Goal: Transaction & Acquisition: Book appointment/travel/reservation

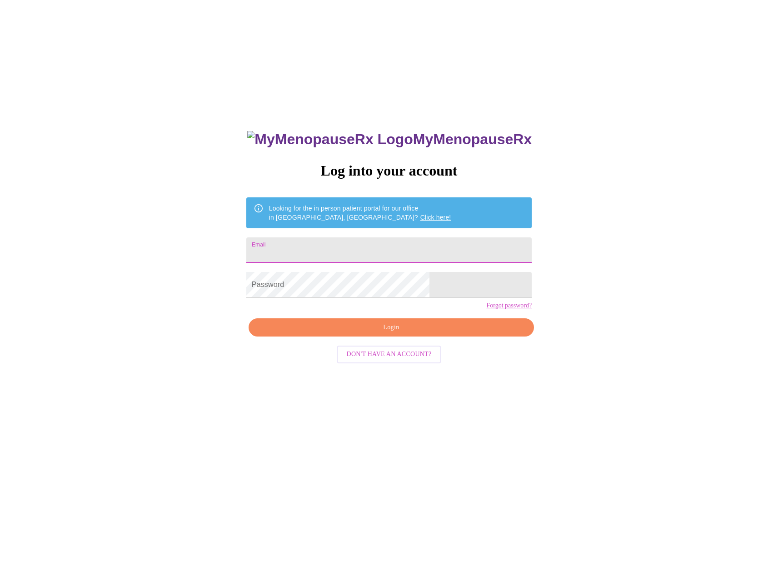
drag, startPoint x: 329, startPoint y: 249, endPoint x: 390, endPoint y: 255, distance: 62.1
type input "[EMAIL_ADDRESS][DOMAIN_NAME]"
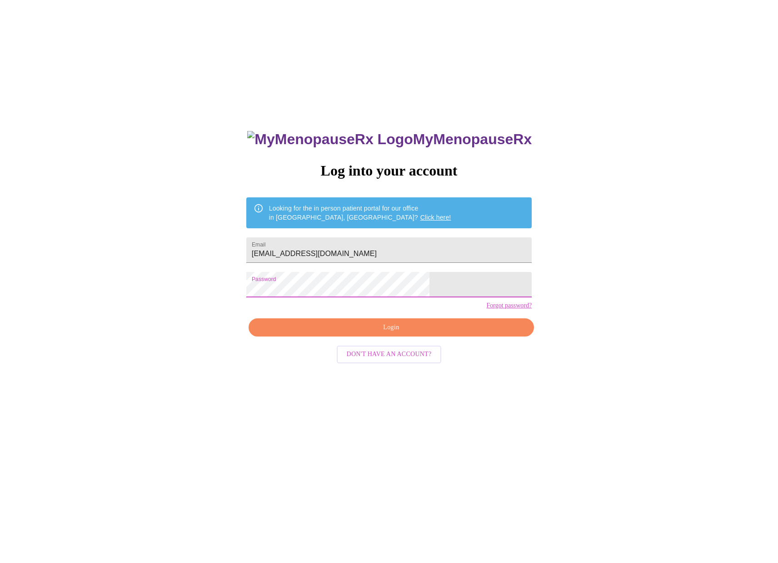
click at [382, 333] on span "Login" at bounding box center [391, 327] width 265 height 11
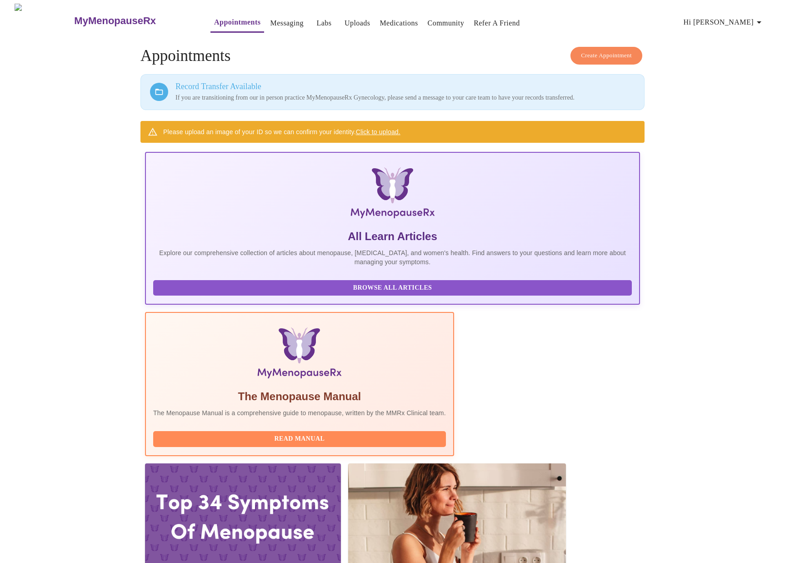
click at [372, 130] on link "Click to upload." at bounding box center [378, 131] width 45 height 7
click at [600, 50] on span "Create Appointment" at bounding box center [606, 55] width 51 height 10
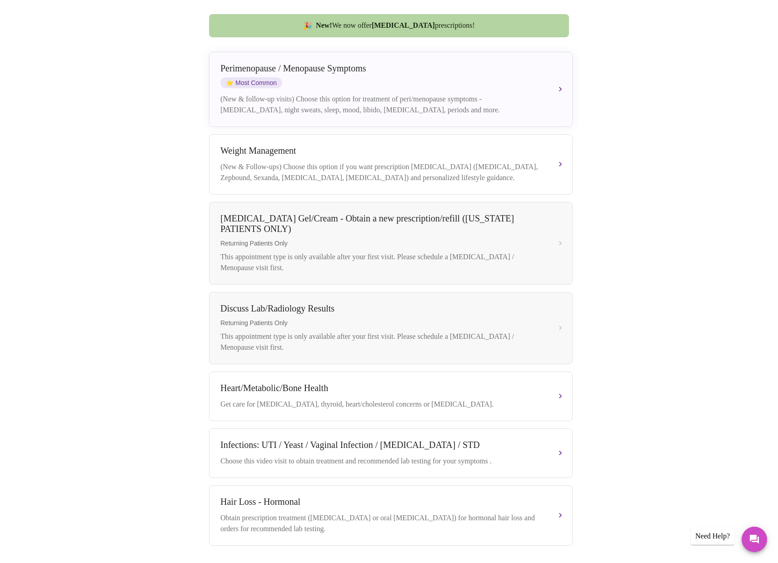
scroll to position [131, 0]
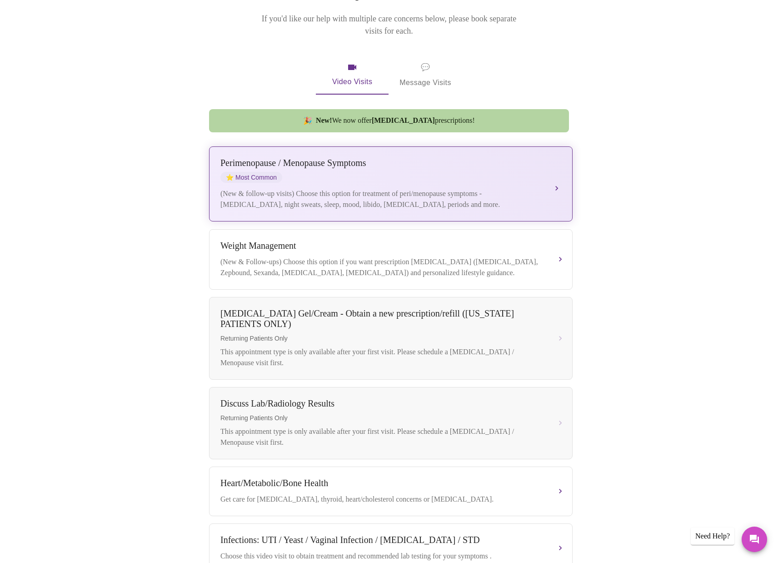
click at [351, 174] on div "[MEDICAL_DATA] / Menopause Symptoms ⭐ Most Common (New & follow-up visits) Choo…" at bounding box center [390, 184] width 341 height 52
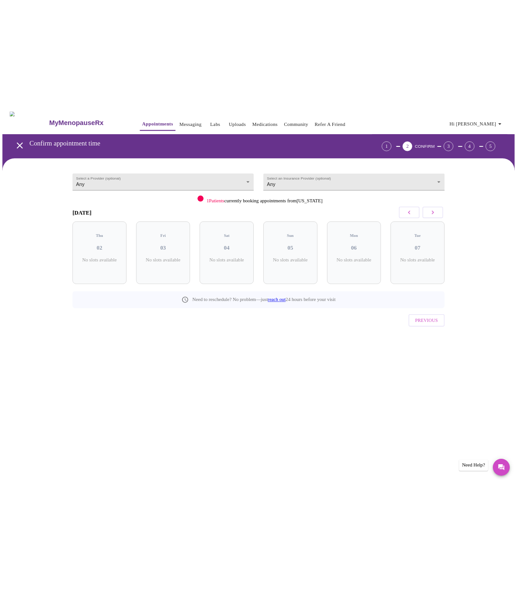
scroll to position [0, 0]
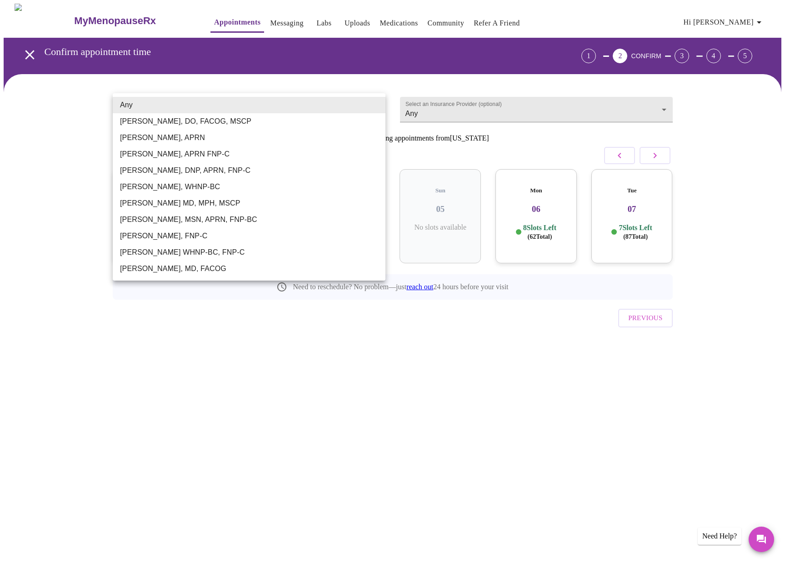
click at [145, 108] on body "MyMenopauseRx Appointments Messaging Labs Uploads Medications Community Refer a…" at bounding box center [393, 188] width 778 height 369
click at [193, 135] on li "[PERSON_NAME], APRN" at bounding box center [249, 138] width 273 height 16
type input "[PERSON_NAME], APRN"
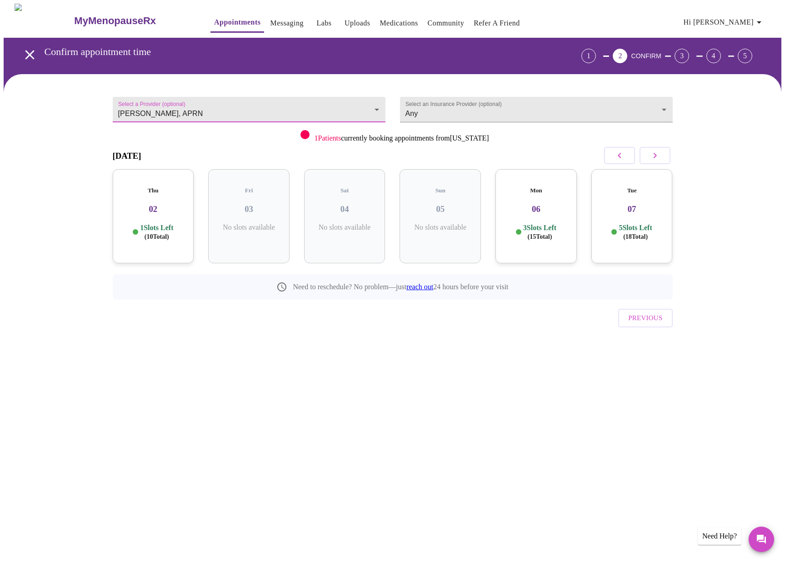
click at [378, 105] on body "MyMenopauseRx Appointments Messaging Labs Uploads Medications Community Refer a…" at bounding box center [393, 188] width 778 height 369
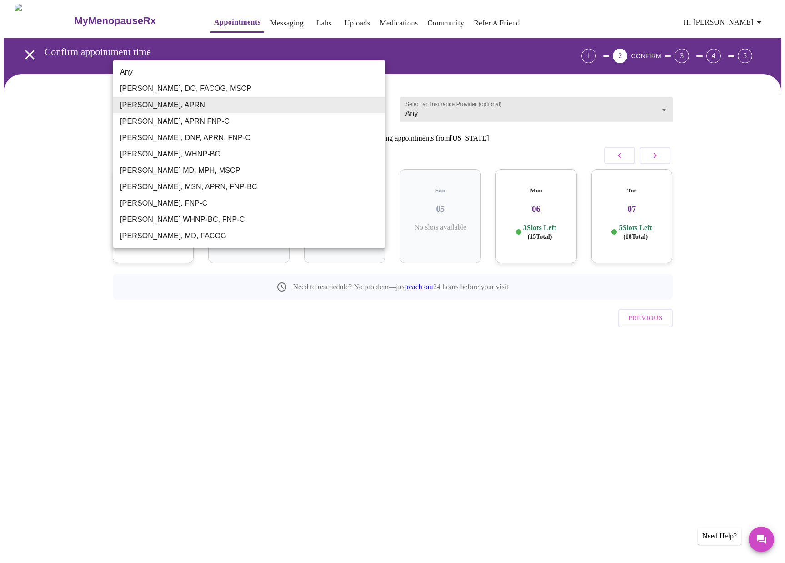
click at [208, 107] on li "[PERSON_NAME], APRN" at bounding box center [249, 105] width 273 height 16
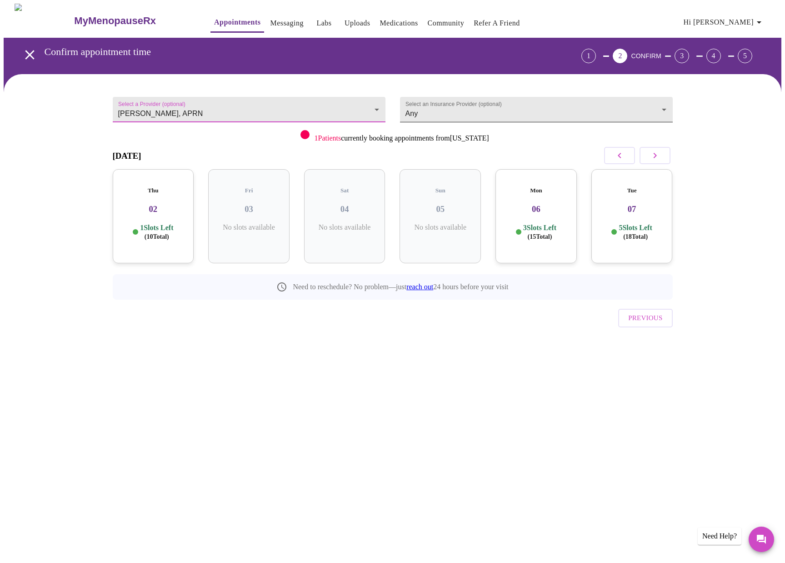
click at [454, 110] on body "MyMenopauseRx Appointments Messaging Labs Uploads Medications Community Refer a…" at bounding box center [393, 188] width 778 height 369
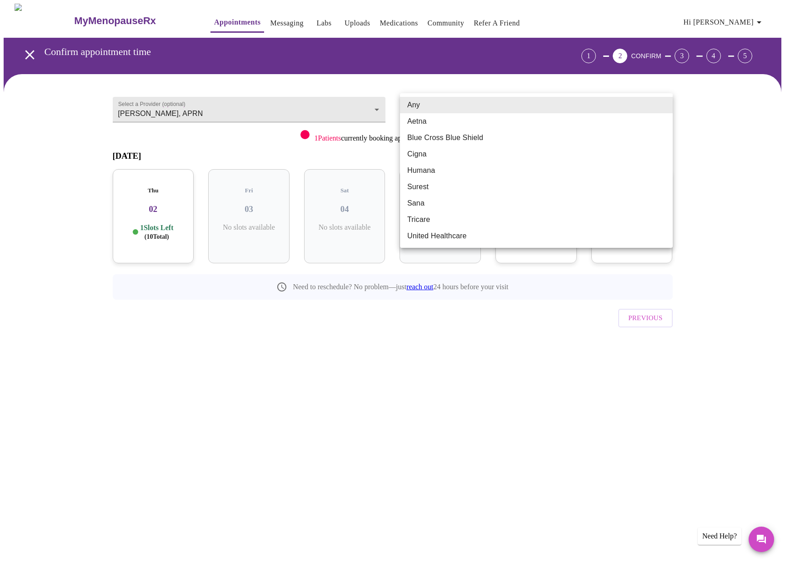
click at [430, 123] on li "Aetna" at bounding box center [536, 121] width 273 height 16
type input "Aetna"
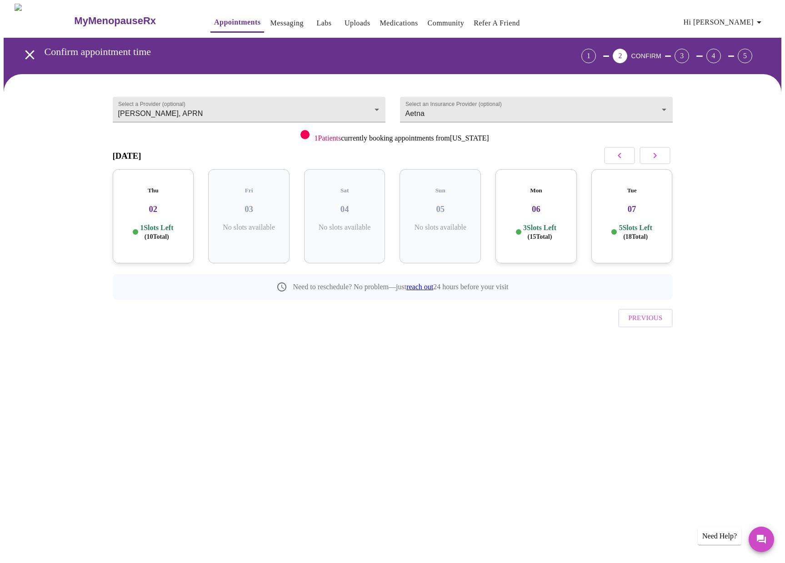
click at [535, 223] on p "3 Slots Left ( 15 Total)" at bounding box center [539, 232] width 33 height 18
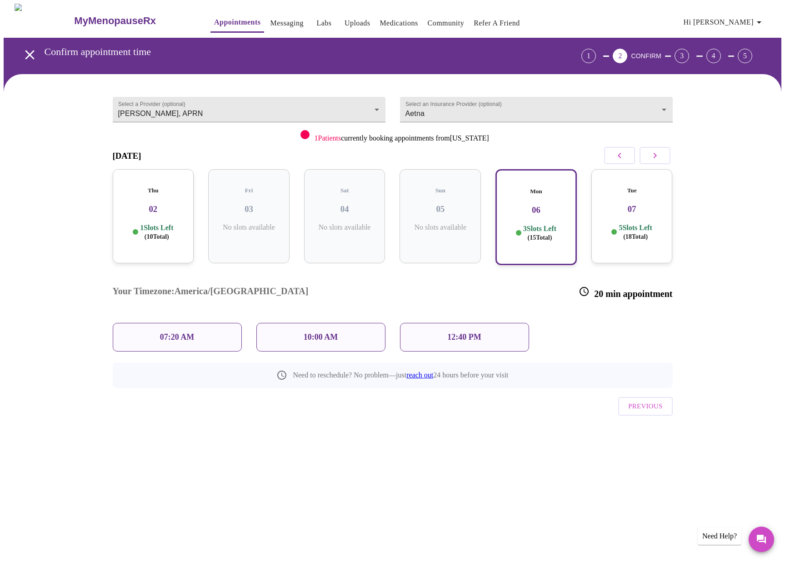
click at [657, 157] on icon "button" at bounding box center [654, 155] width 11 height 11
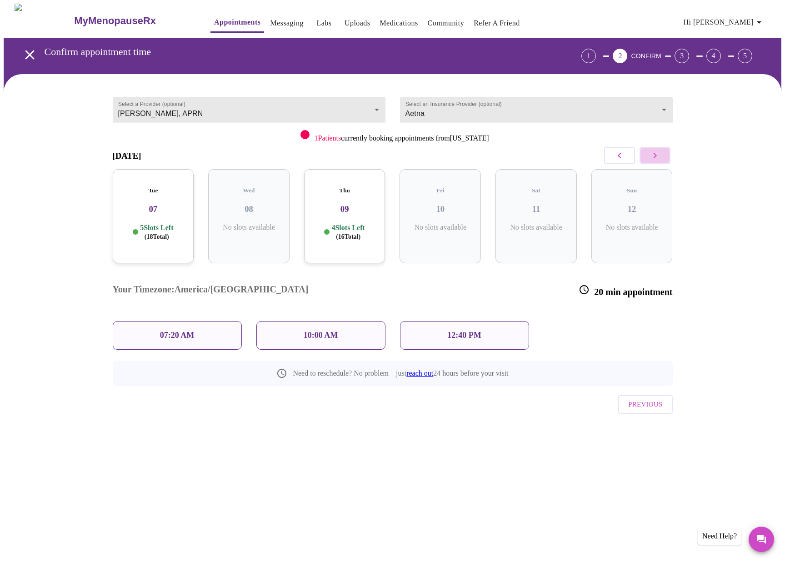
click at [656, 154] on icon "button" at bounding box center [654, 155] width 11 height 11
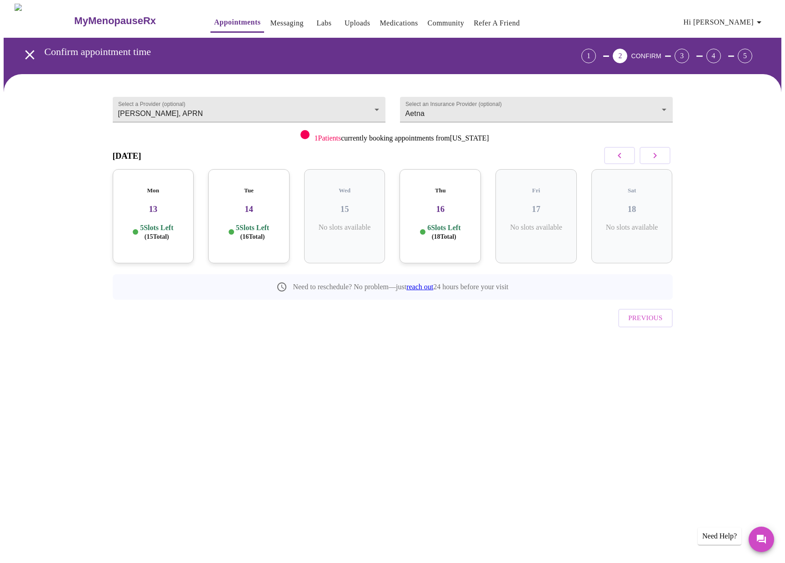
click at [184, 209] on div "Mon 13 5 Slots Left ( 15 Total)" at bounding box center [153, 216] width 81 height 94
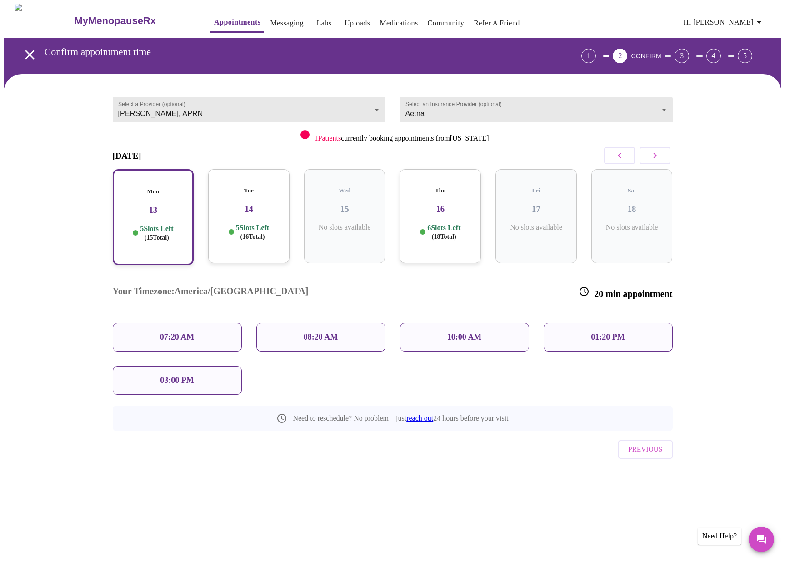
click at [359, 323] on div "08:20 AM" at bounding box center [320, 337] width 129 height 29
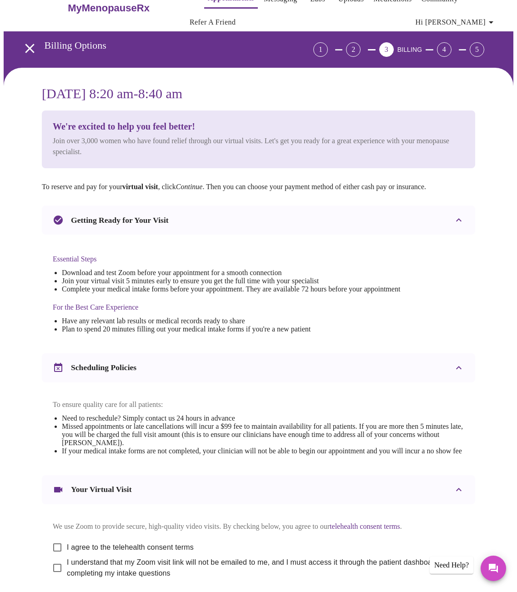
scroll to position [115, 0]
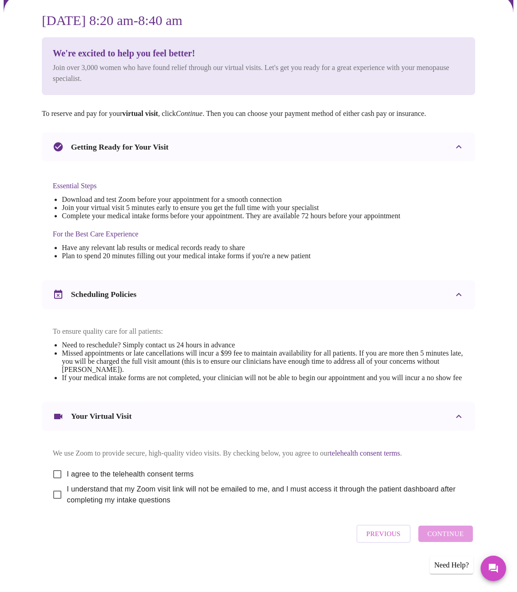
click at [53, 470] on input "I agree to the telehealth consent terms" at bounding box center [57, 474] width 19 height 19
checkbox input "true"
click at [49, 492] on input "I understand that my Zoom visit link will not be emailed to me, and I must acce…" at bounding box center [57, 494] width 19 height 19
checkbox input "true"
click at [444, 535] on span "Continue" at bounding box center [445, 534] width 36 height 12
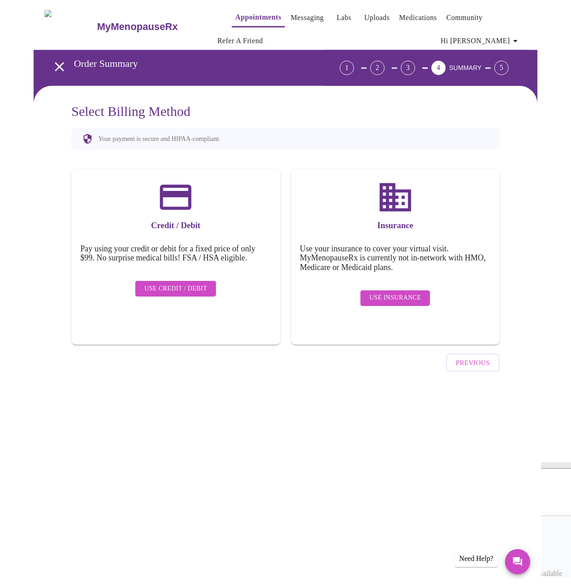
scroll to position [0, 0]
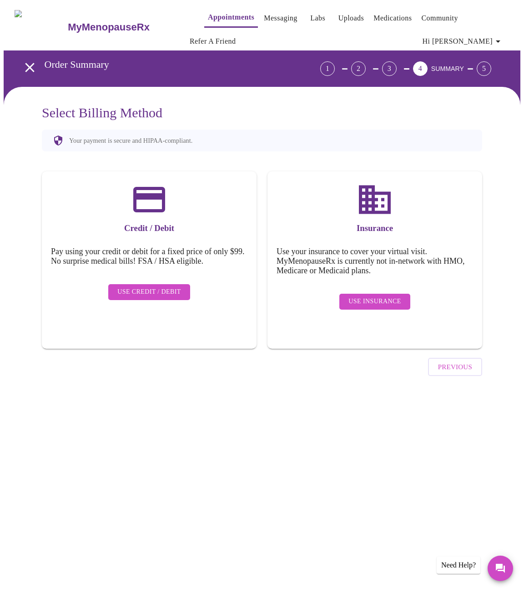
click at [379, 296] on span "Use Insurance" at bounding box center [374, 301] width 52 height 11
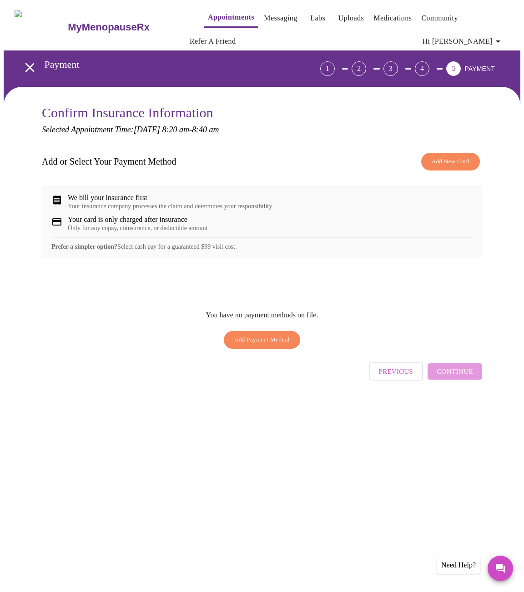
click at [459, 161] on span "Add New Card" at bounding box center [450, 161] width 38 height 10
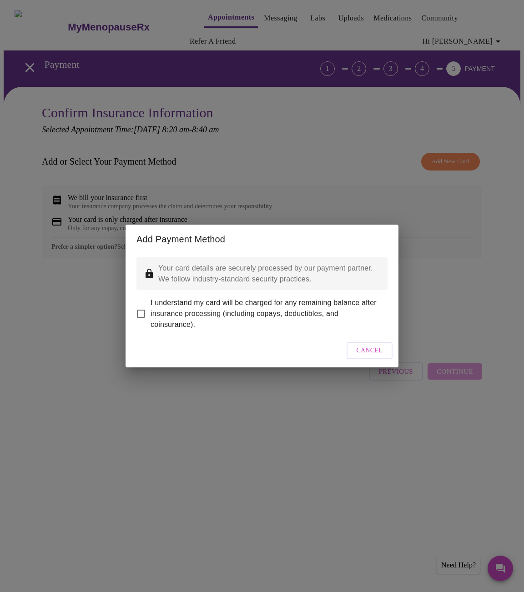
click at [140, 308] on input "I understand my card will be charged for any remaining balance after insurance …" at bounding box center [140, 313] width 19 height 19
checkbox input "true"
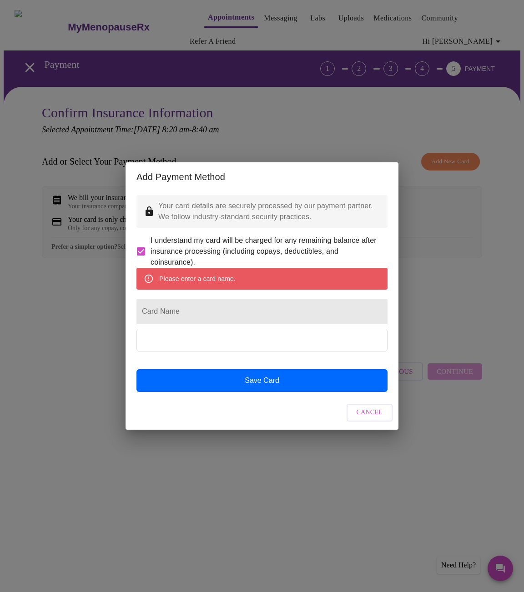
click at [361, 418] on span "Cancel" at bounding box center [369, 412] width 26 height 11
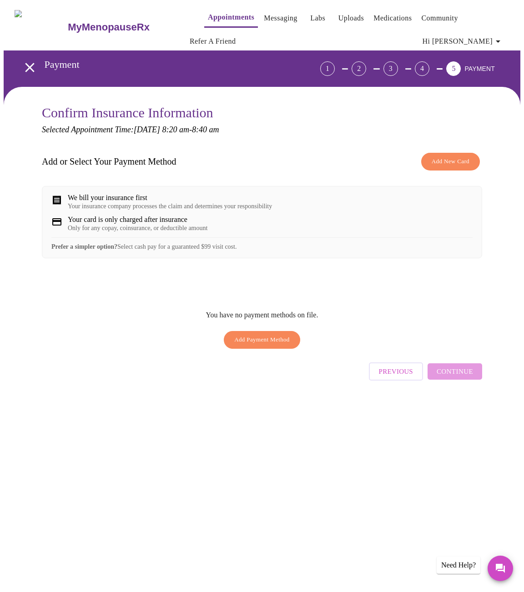
click at [99, 329] on div "You have no payment methods on file. Add Payment Method" at bounding box center [262, 329] width 440 height 50
click at [104, 224] on div "Your card is only charged after insurance" at bounding box center [138, 219] width 140 height 8
click at [427, 65] on div "4" at bounding box center [422, 68] width 15 height 15
click at [429, 65] on div "4" at bounding box center [422, 68] width 15 height 15
click at [455, 162] on span "Add New Card" at bounding box center [450, 161] width 38 height 10
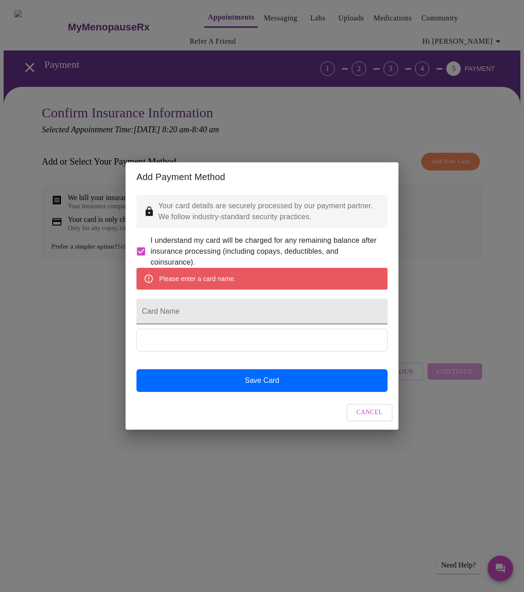
click at [152, 312] on input "Card Name" at bounding box center [261, 311] width 251 height 25
click at [168, 276] on div "Please enter a card name." at bounding box center [197, 278] width 76 height 16
click at [145, 312] on input "Card Name" at bounding box center [261, 311] width 251 height 25
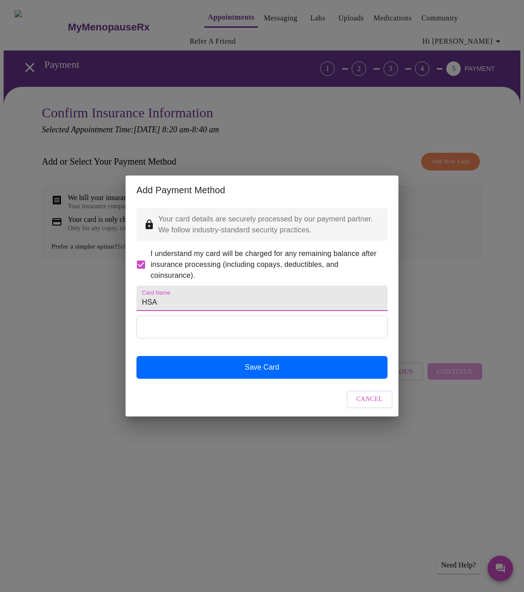
type input "HSA"
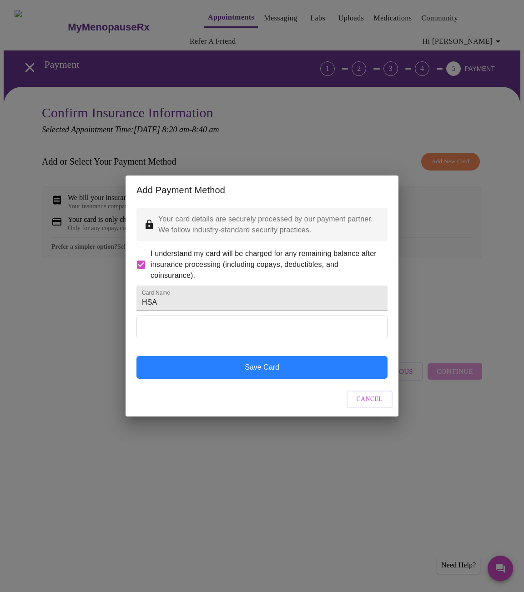
click at [206, 378] on button "Save Card" at bounding box center [261, 367] width 251 height 23
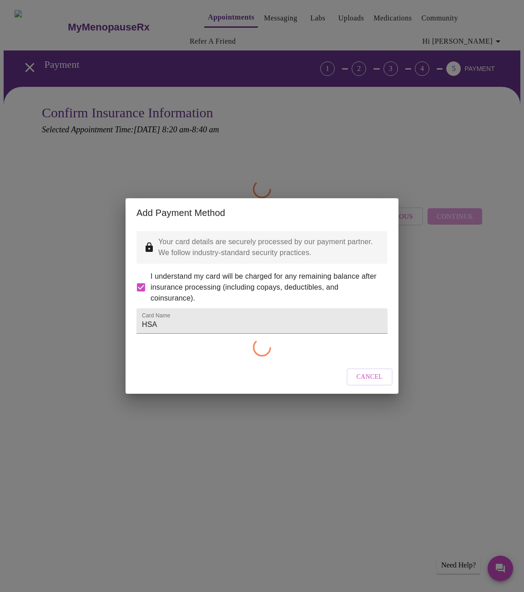
checkbox input "false"
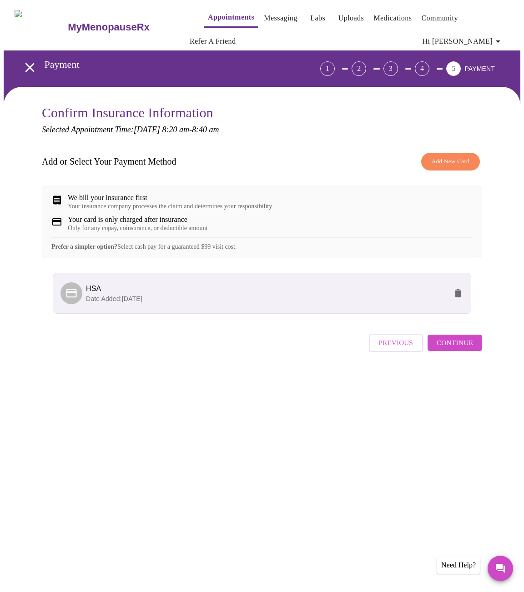
click at [463, 349] on span "Continue" at bounding box center [454, 343] width 36 height 12
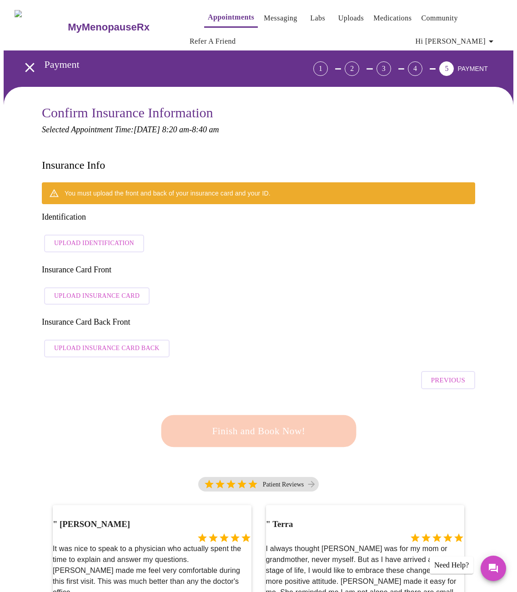
click at [86, 290] on span "Upload Insurance Card" at bounding box center [96, 295] width 85 height 11
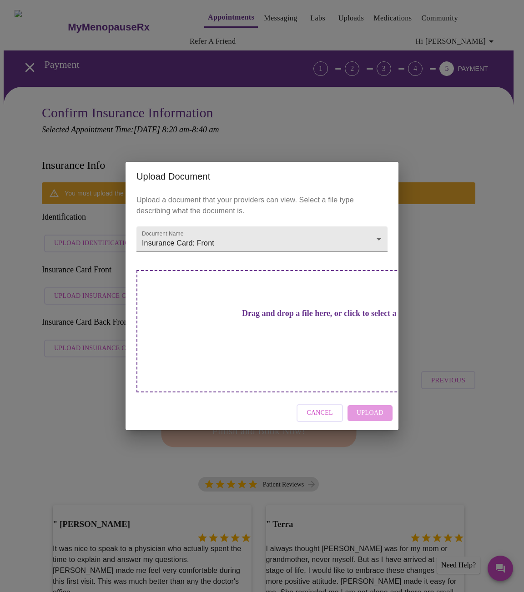
click at [230, 318] on h3 "Drag and drop a file here, or click to select a file" at bounding box center [325, 314] width 251 height 10
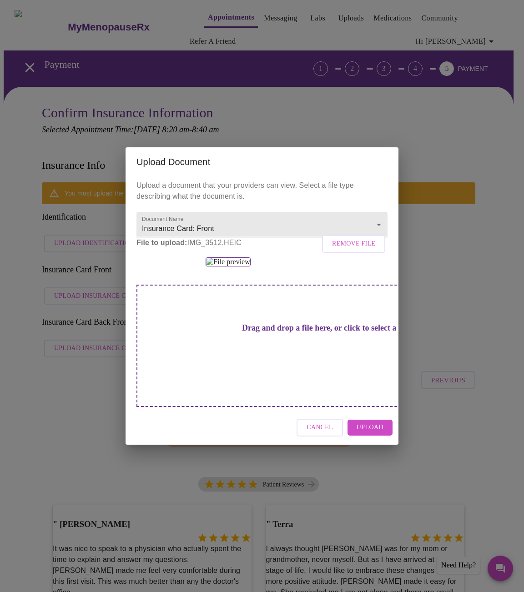
click at [370, 433] on span "Upload" at bounding box center [369, 427] width 27 height 11
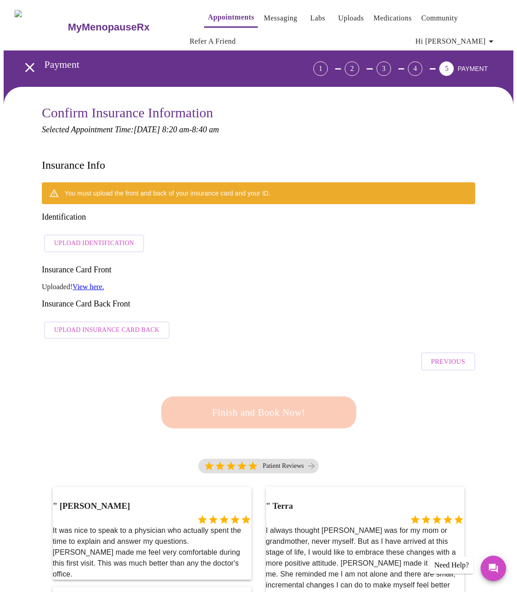
click at [95, 325] on span "Upload Insurance Card Back" at bounding box center [106, 330] width 105 height 11
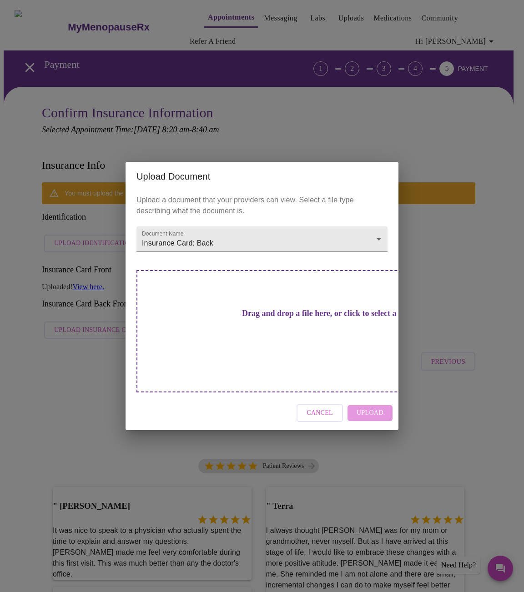
click at [325, 349] on div "Drag and drop a file here, or click to select a file" at bounding box center [325, 331] width 378 height 122
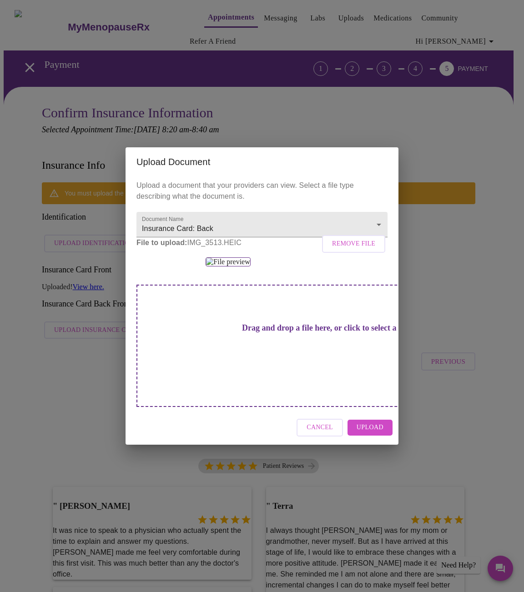
click at [370, 433] on span "Upload" at bounding box center [369, 427] width 27 height 11
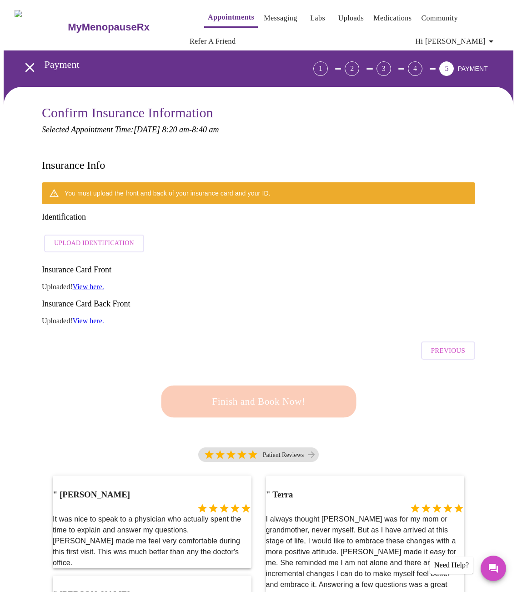
click at [239, 332] on div "Previous" at bounding box center [258, 348] width 433 height 32
click at [74, 238] on span "Upload Identification" at bounding box center [94, 243] width 80 height 11
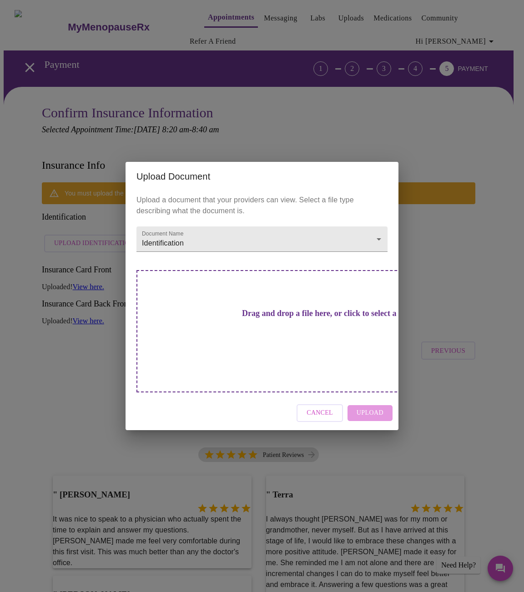
click at [374, 398] on div "Cancel Upload" at bounding box center [261, 413] width 273 height 34
click at [355, 332] on div "Drag and drop a file here, or click to select a file" at bounding box center [325, 331] width 378 height 122
click at [379, 400] on div "Cancel Upload" at bounding box center [261, 413] width 273 height 34
click at [366, 397] on div "Cancel Upload" at bounding box center [261, 413] width 273 height 34
click at [338, 344] on div "Drag and drop a file here, or click to select a file" at bounding box center [325, 331] width 378 height 122
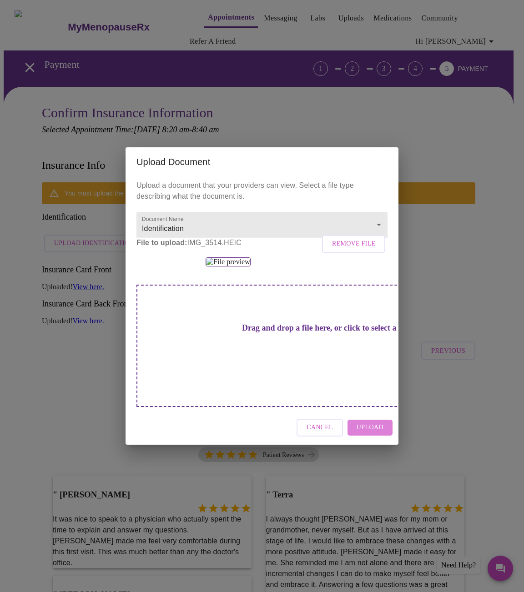
click at [371, 433] on span "Upload" at bounding box center [369, 427] width 27 height 11
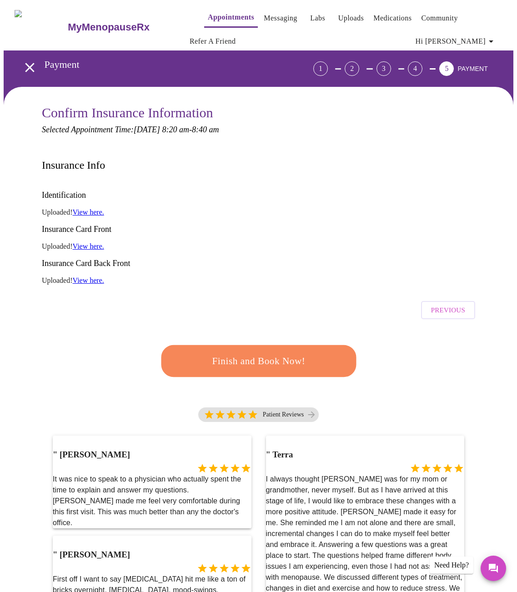
click at [75, 324] on div "Finish and Book Now!" at bounding box center [258, 361] width 433 height 75
click at [253, 353] on span "Finish and Book Now!" at bounding box center [258, 361] width 169 height 17
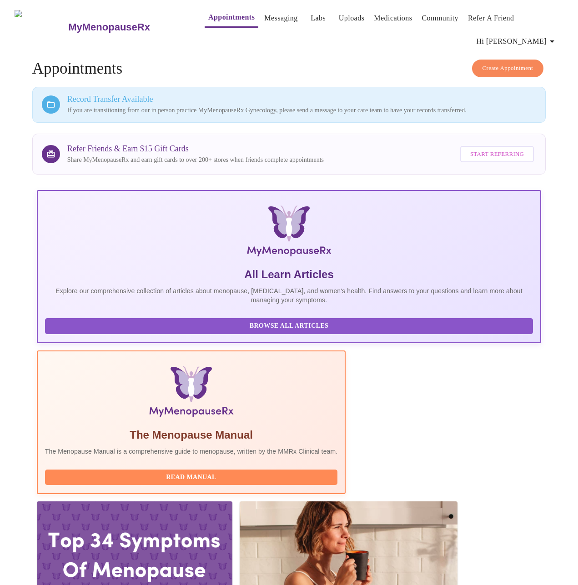
click at [89, 95] on h3 "Record Transfer Available" at bounding box center [301, 100] width 469 height 10
click at [47, 100] on icon at bounding box center [50, 104] width 9 height 9
click at [265, 15] on link "Messaging" at bounding box center [280, 18] width 33 height 13
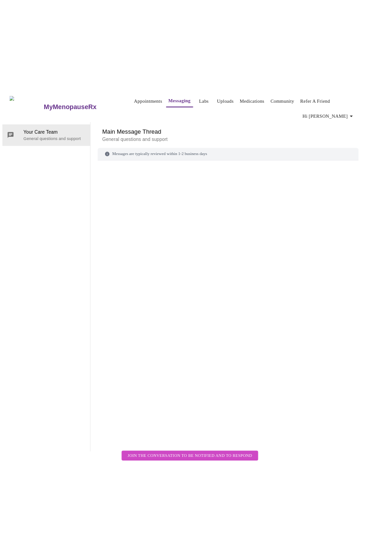
scroll to position [47, 0]
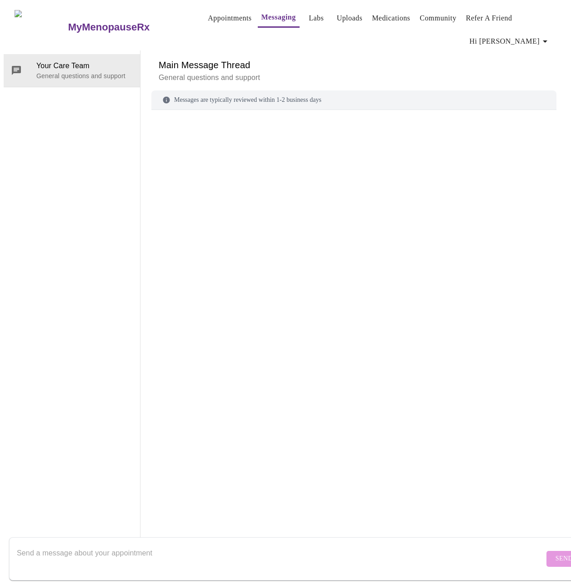
click at [184, 90] on div "Messages are typically reviewed within 1-2 business days" at bounding box center [353, 100] width 405 height 20
click at [47, 544] on textarea "Send a message about your appointment" at bounding box center [280, 558] width 527 height 29
type textarea "J"
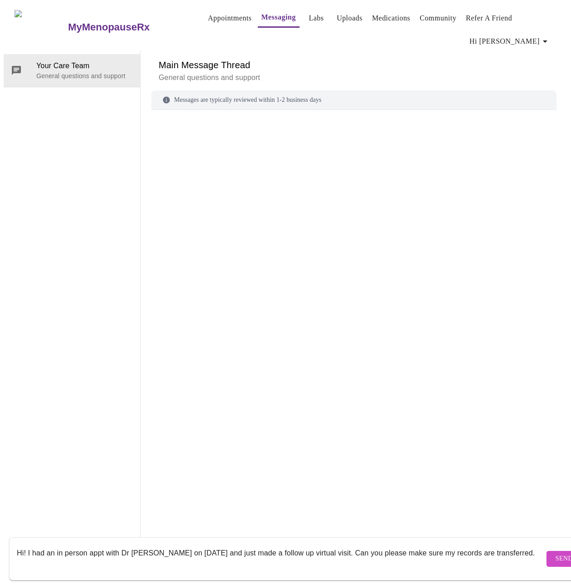
drag, startPoint x: 384, startPoint y: 544, endPoint x: 415, endPoint y: 546, distance: 31.0
click at [415, 546] on textarea "Hi! I had an in person appt with Dr [PERSON_NAME] on [DATE] and just made a fol…" at bounding box center [280, 558] width 527 height 29
click at [514, 545] on textarea "Hi! I had an in person appt with Dr [PERSON_NAME] on [DATE] and just made a fol…" at bounding box center [280, 558] width 527 height 29
click at [327, 545] on textarea "Hi! I had an in person appt with Dr [PERSON_NAME] on [DATE] and just made a fol…" at bounding box center [280, 558] width 527 height 29
click at [95, 556] on textarea "Hi! I had an in person appt with Dr [PERSON_NAME] on [DATE] and just made a fol…" at bounding box center [280, 558] width 527 height 29
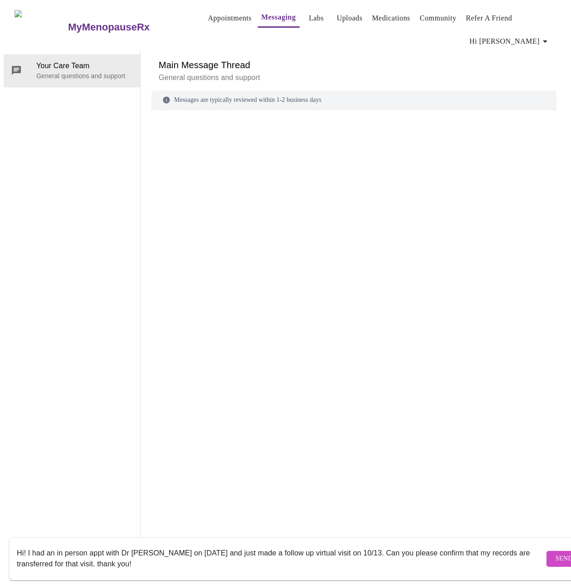
type textarea "Hi! I had an in person appt with Dr [PERSON_NAME] on [DATE] and just made a fol…"
click at [546, 551] on button "Send" at bounding box center [563, 559] width 35 height 16
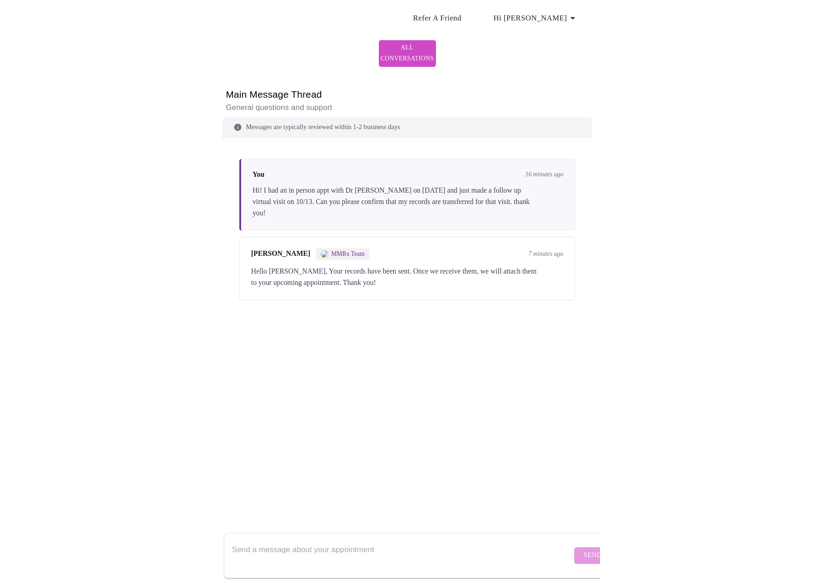
scroll to position [34, 0]
